Goal: Task Accomplishment & Management: Manage account settings

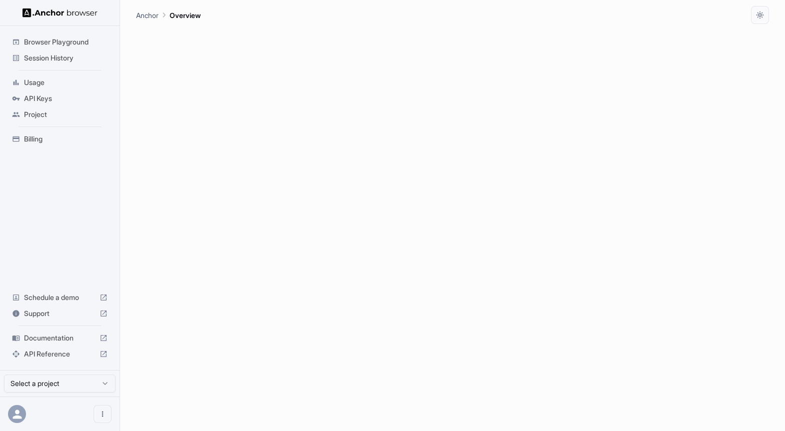
click at [41, 143] on span "Billing" at bounding box center [66, 139] width 84 height 10
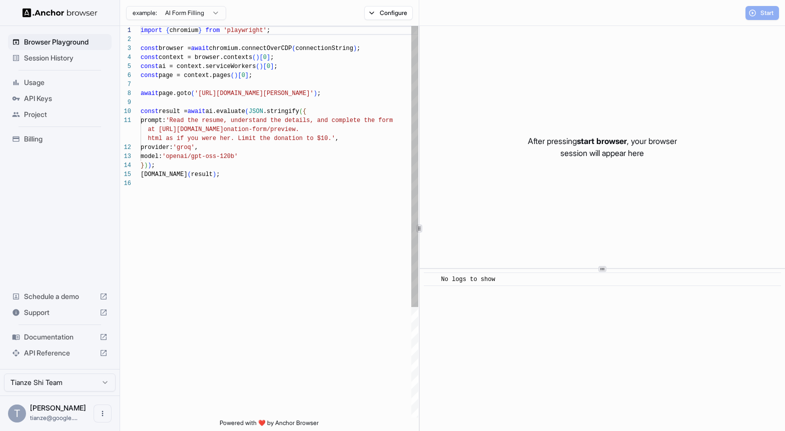
scroll to position [90, 0]
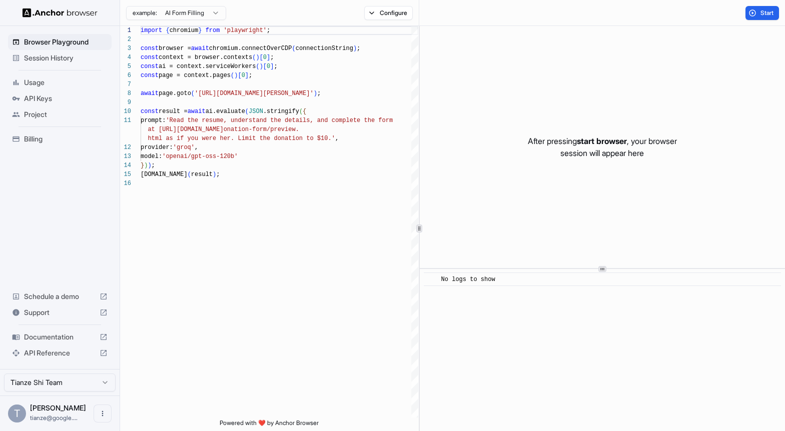
click at [34, 147] on div "Billing" at bounding box center [60, 139] width 104 height 16
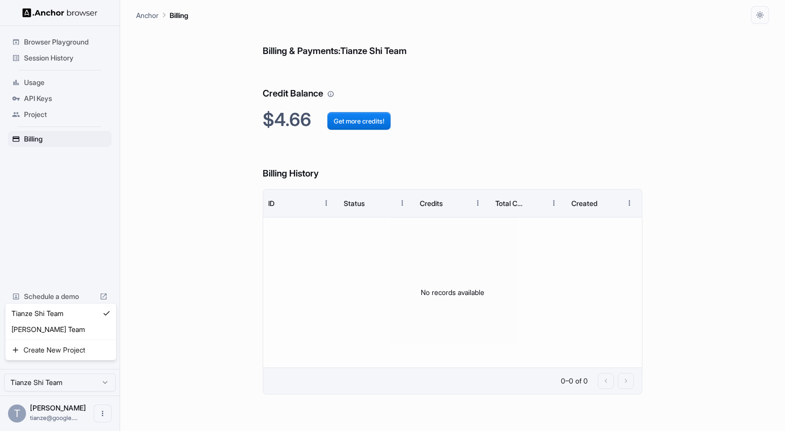
click at [62, 378] on html "Browser Playground Session History Usage API Keys Project Billing Schedule a de…" at bounding box center [392, 215] width 785 height 431
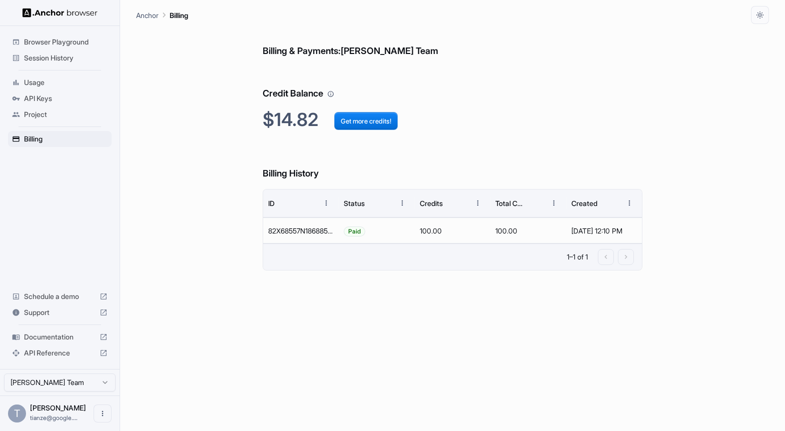
click at [50, 213] on div "Browser Playground Session History Usage API Keys Project Billing Schedule a de…" at bounding box center [60, 197] width 120 height 343
click at [49, 63] on span "Session History" at bounding box center [66, 58] width 84 height 10
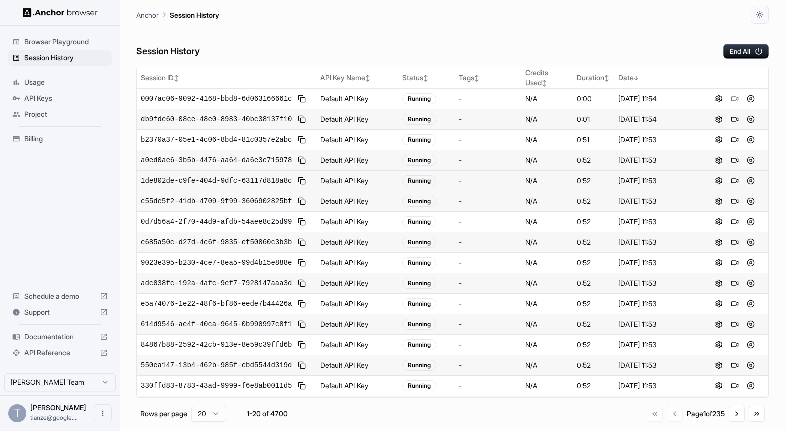
scroll to position [334, 0]
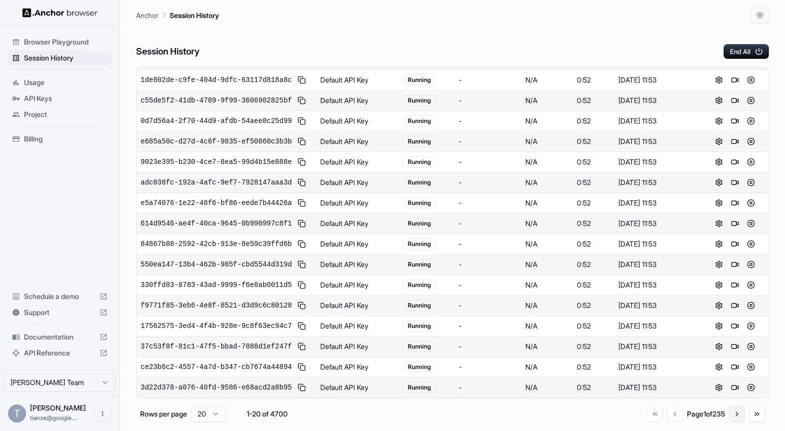
click at [733, 422] on button "Go to next page" at bounding box center [737, 414] width 16 height 16
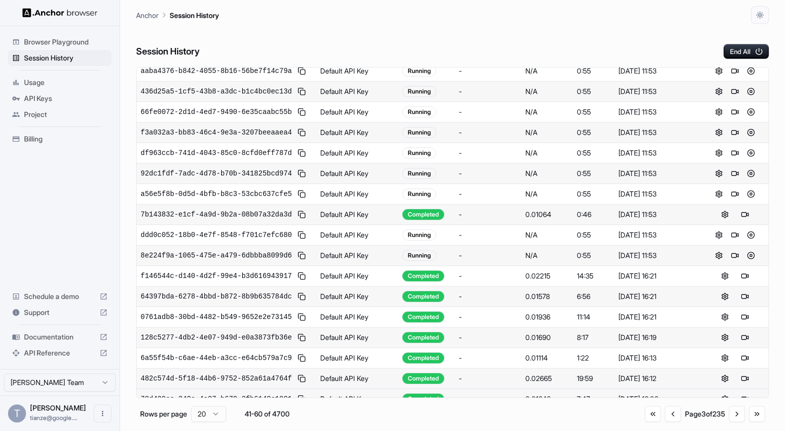
scroll to position [0, 0]
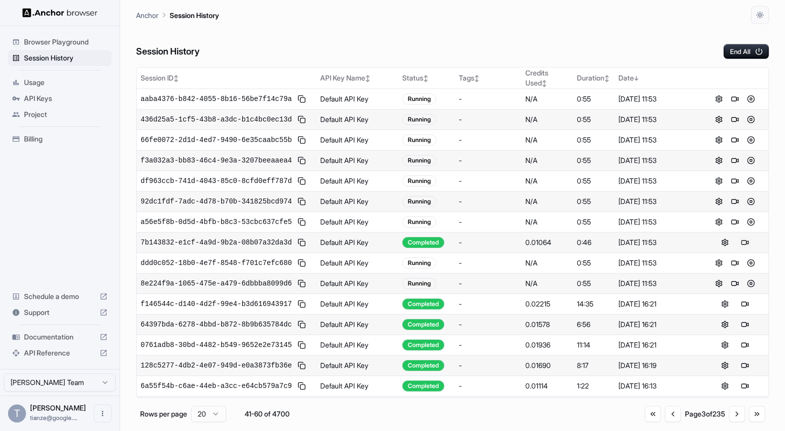
click at [748, 249] on button at bounding box center [745, 243] width 12 height 12
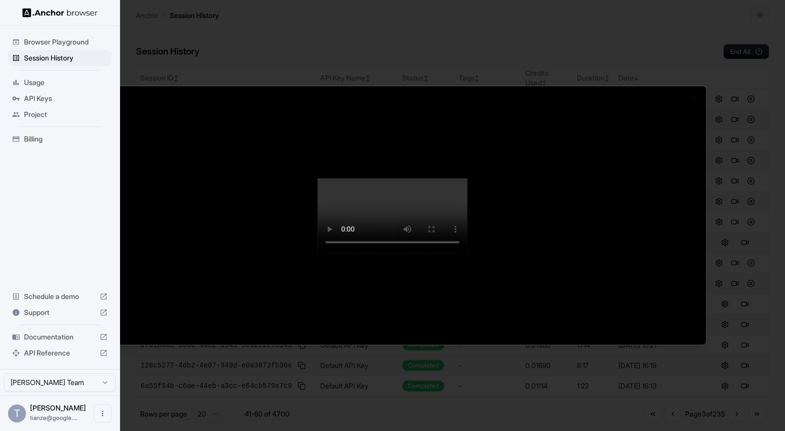
click at [747, 54] on div at bounding box center [392, 215] width 785 height 431
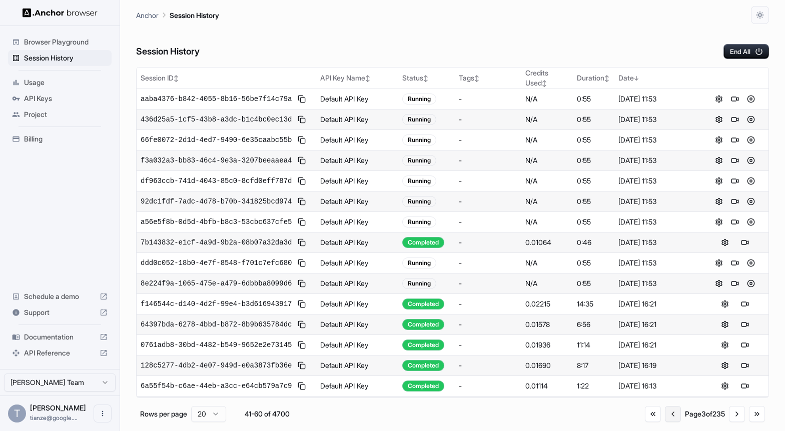
click at [665, 422] on button "Go to previous page" at bounding box center [673, 414] width 16 height 16
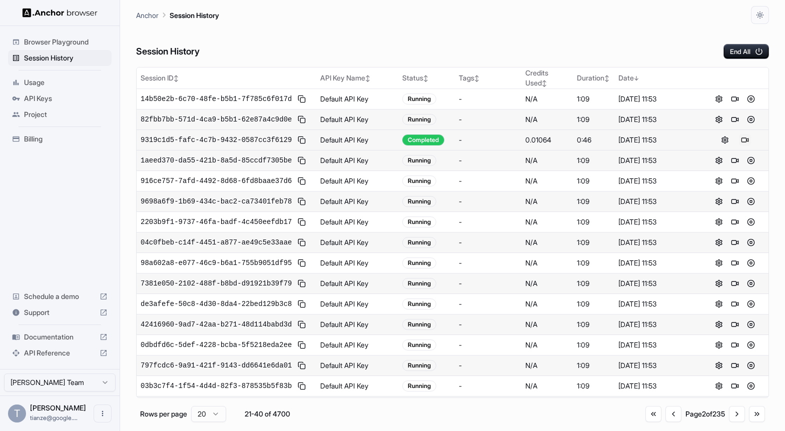
click at [751, 146] on button at bounding box center [745, 140] width 12 height 12
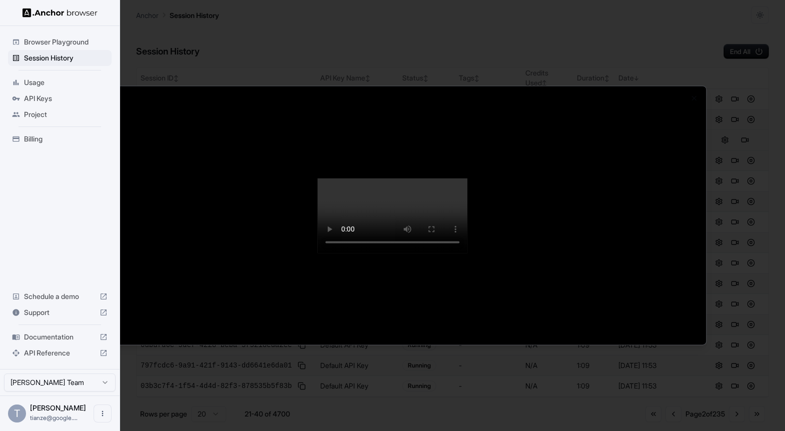
click at [737, 287] on div at bounding box center [392, 215] width 785 height 431
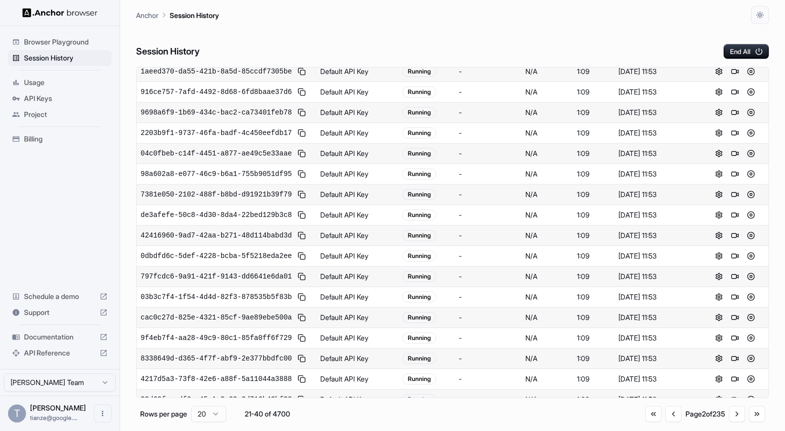
scroll to position [334, 0]
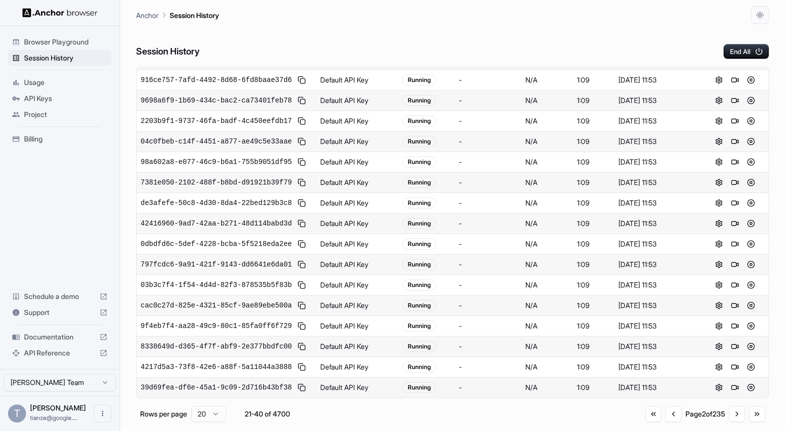
click at [663, 421] on div "Go to first page Go to previous page Page 2 of 235 Go to next page Go to last p…" at bounding box center [706, 414] width 120 height 16
click at [666, 422] on button "Go to previous page" at bounding box center [674, 414] width 16 height 16
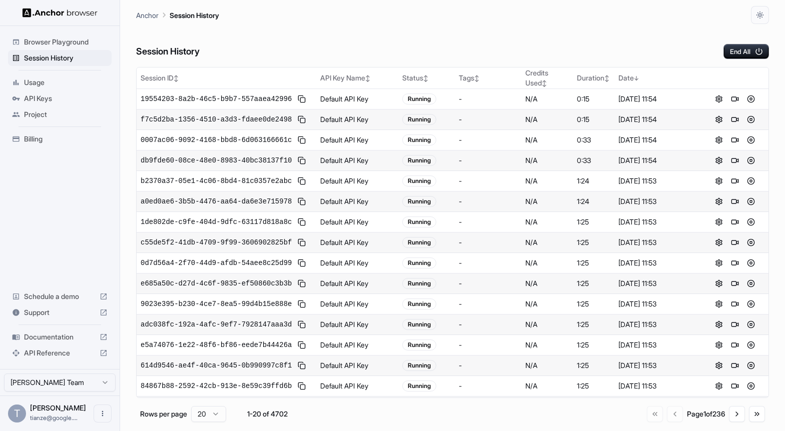
scroll to position [334, 0]
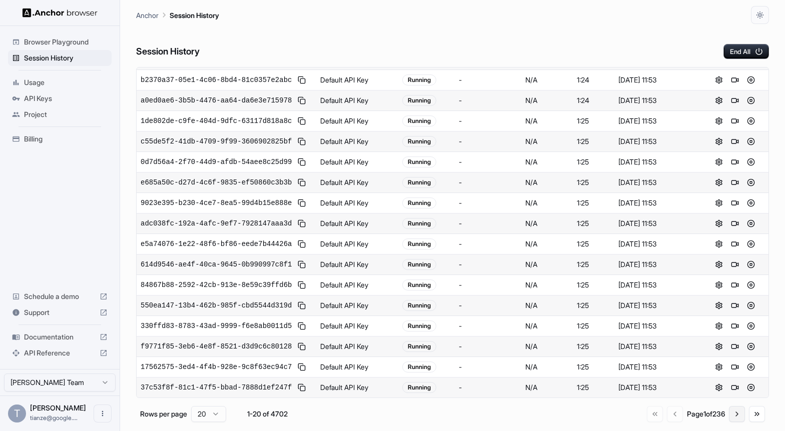
click at [735, 422] on button "Go to next page" at bounding box center [737, 414] width 16 height 16
click at [736, 422] on button "Go to next page" at bounding box center [737, 414] width 16 height 16
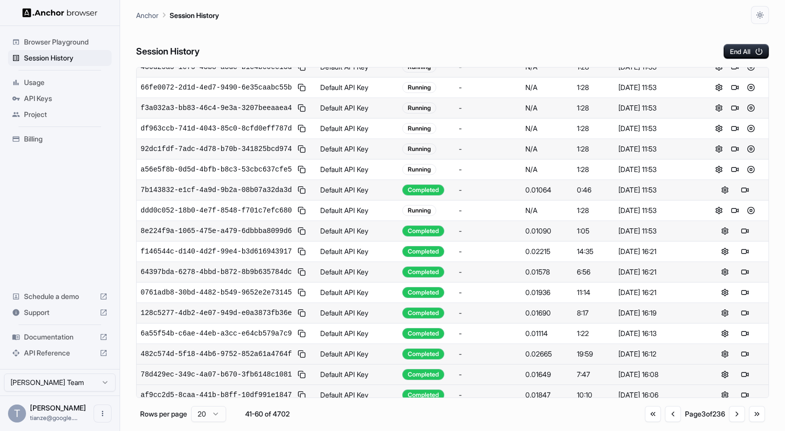
scroll to position [92, 0]
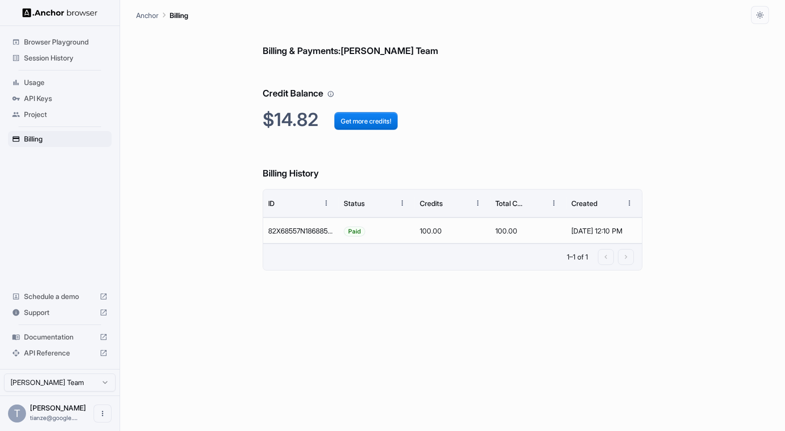
click at [84, 42] on span "Browser Playground" at bounding box center [66, 42] width 84 height 10
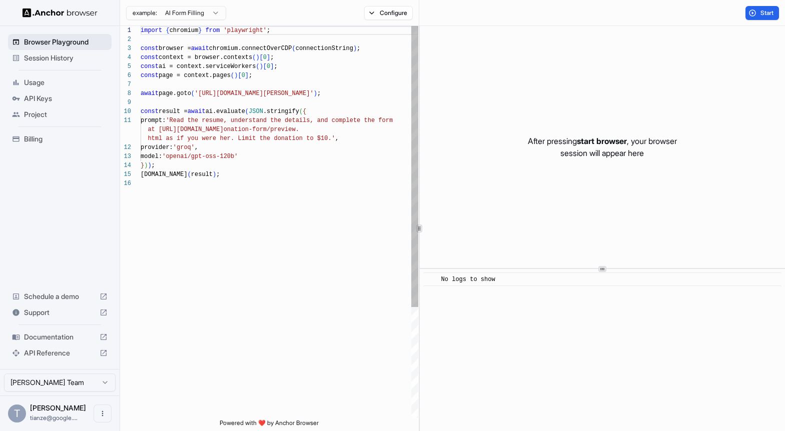
scroll to position [90, 0]
click at [41, 144] on span "Billing" at bounding box center [66, 139] width 84 height 10
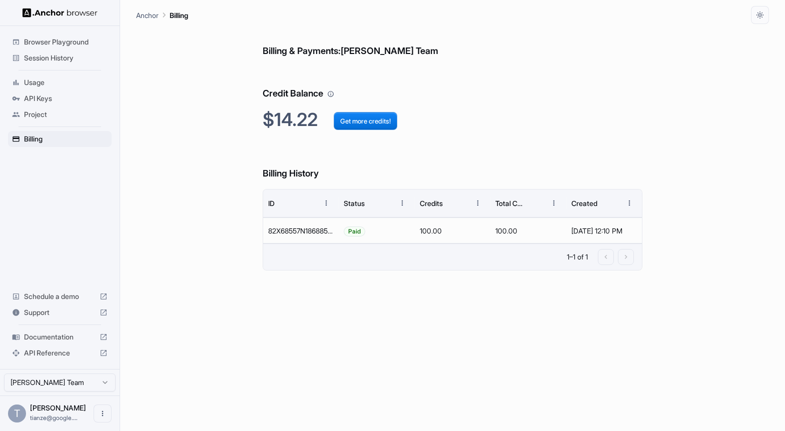
click at [49, 61] on span "Session History" at bounding box center [66, 58] width 84 height 10
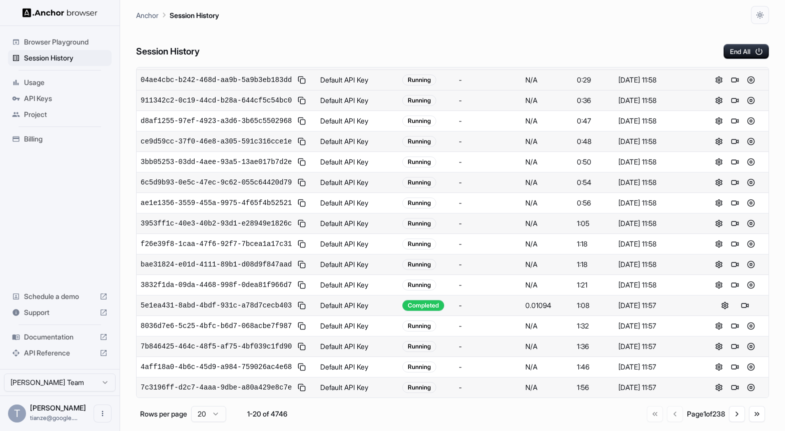
scroll to position [334, 0]
click at [733, 422] on button "Go to next page" at bounding box center [737, 414] width 16 height 16
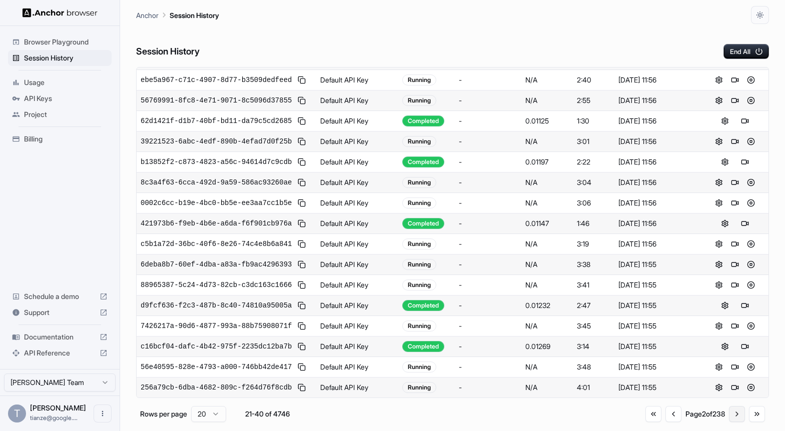
click at [733, 422] on button "Go to next page" at bounding box center [737, 414] width 16 height 16
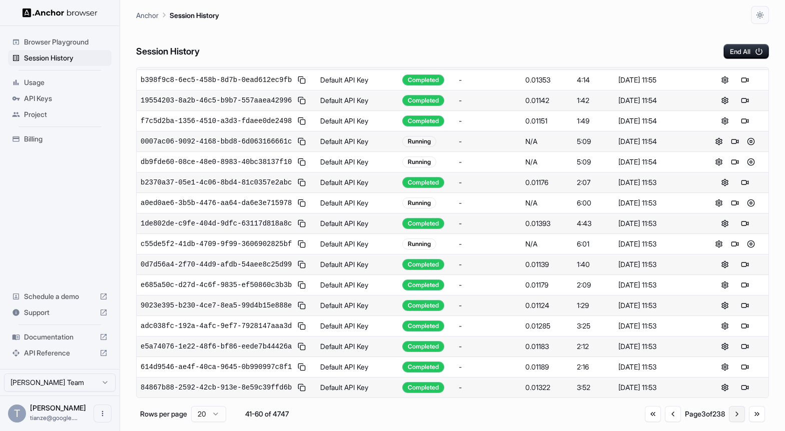
click at [731, 420] on button "Go to next page" at bounding box center [737, 414] width 16 height 16
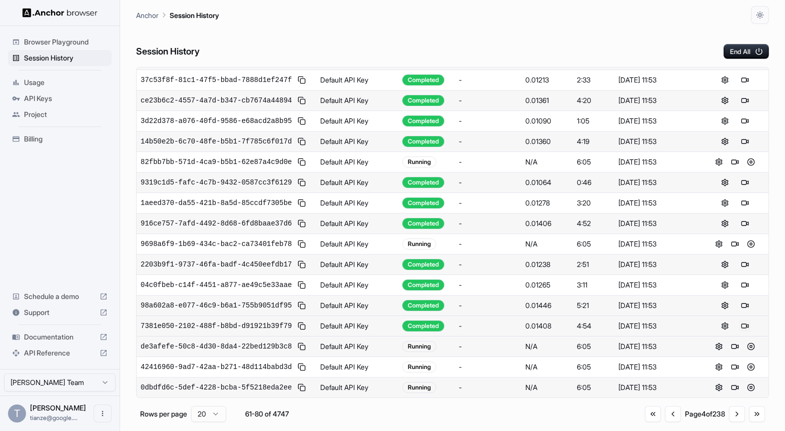
click at [745, 320] on button at bounding box center [745, 326] width 12 height 12
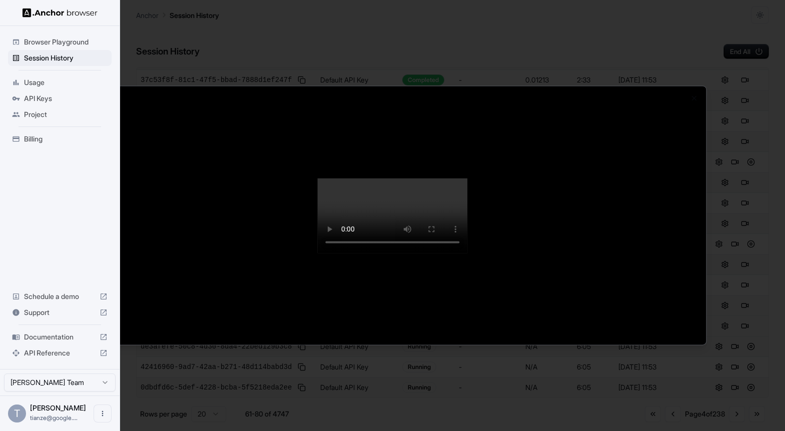
click at [746, 289] on div at bounding box center [392, 215] width 785 height 431
